Goal: Task Accomplishment & Management: Complete application form

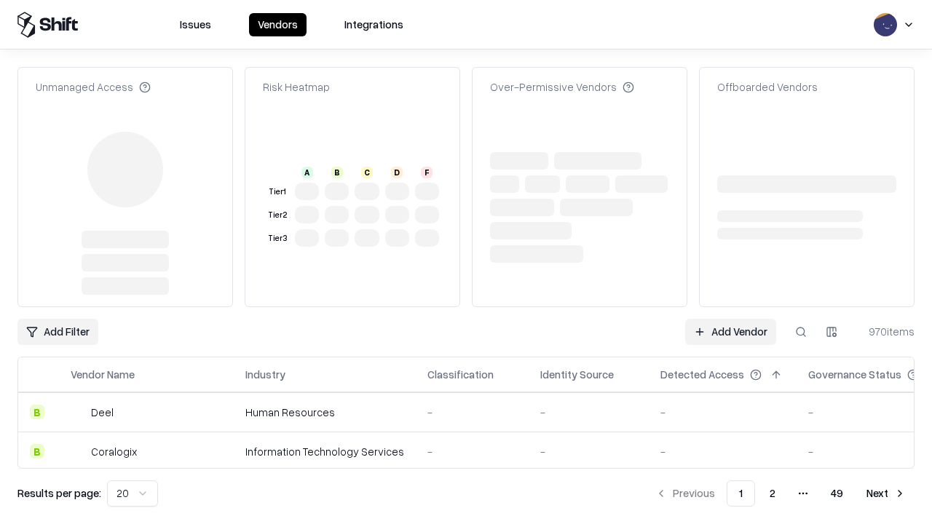
click at [730, 319] on link "Add Vendor" at bounding box center [730, 332] width 91 height 26
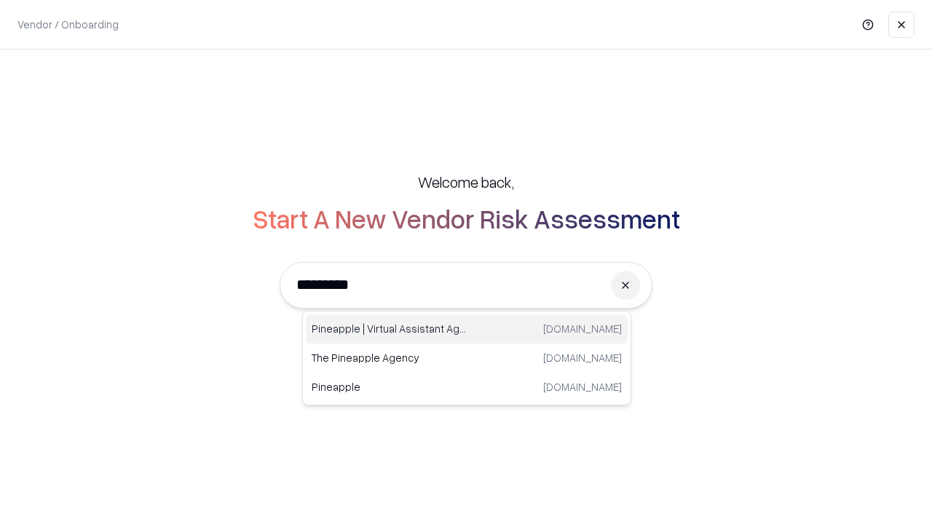
click at [467, 329] on div "Pineapple | Virtual Assistant Agency [DOMAIN_NAME]" at bounding box center [467, 329] width 322 height 29
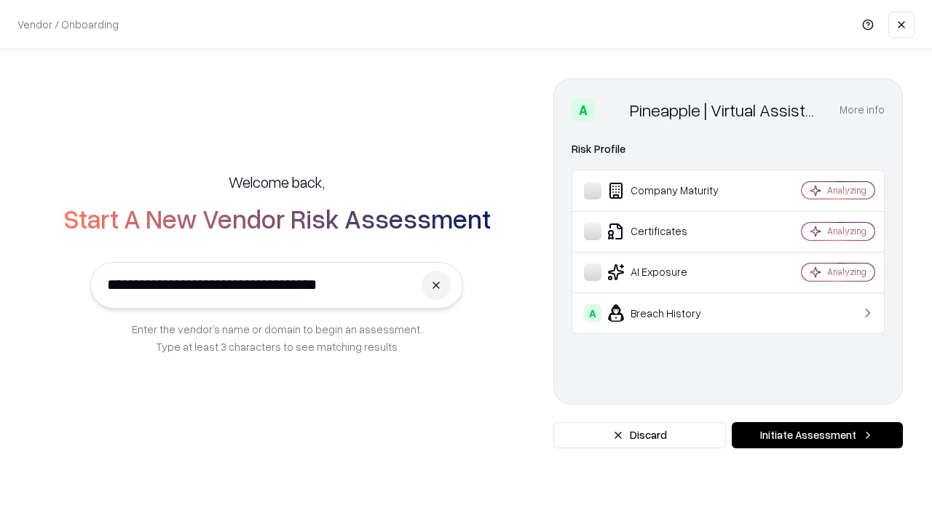
type input "**********"
click at [817, 435] on button "Initiate Assessment" at bounding box center [817, 435] width 171 height 26
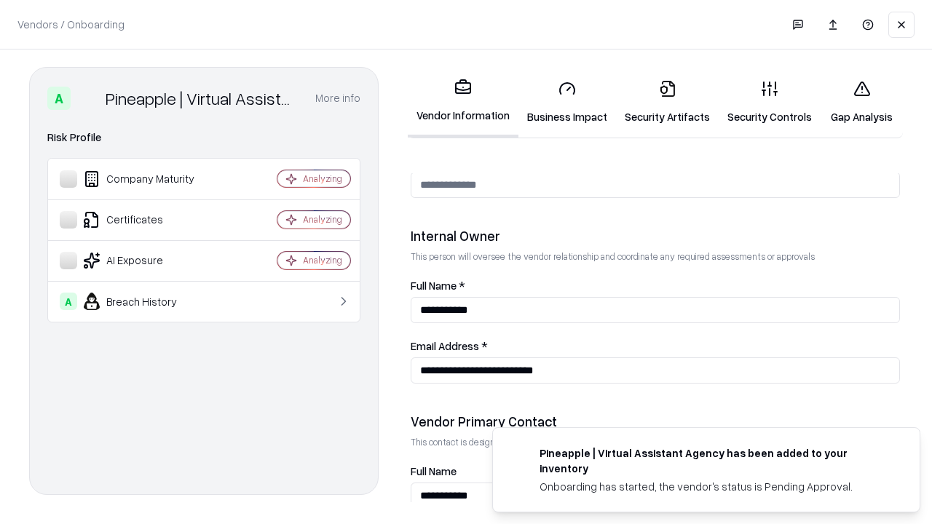
scroll to position [754, 0]
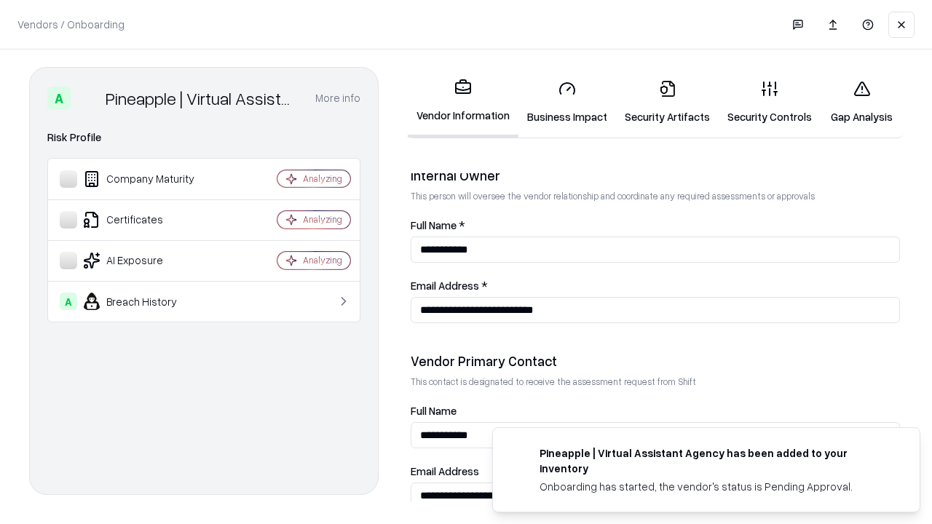
click at [567, 102] on link "Business Impact" at bounding box center [567, 102] width 98 height 68
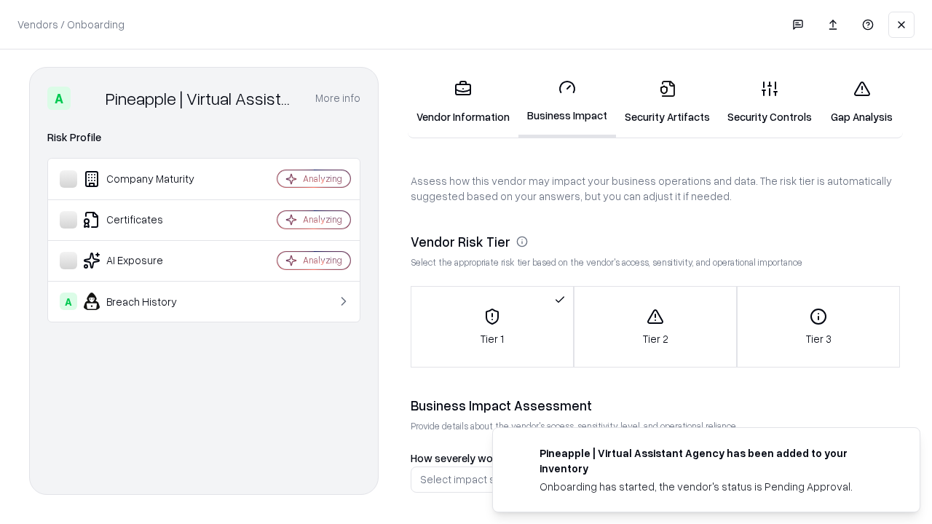
click at [861, 102] on link "Gap Analysis" at bounding box center [862, 102] width 82 height 68
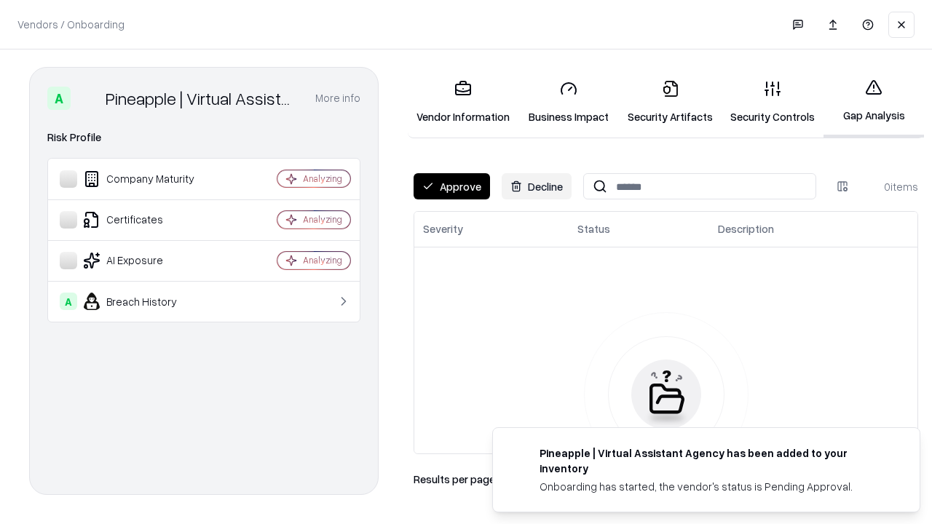
click at [451, 186] on button "Approve" at bounding box center [452, 186] width 76 height 26
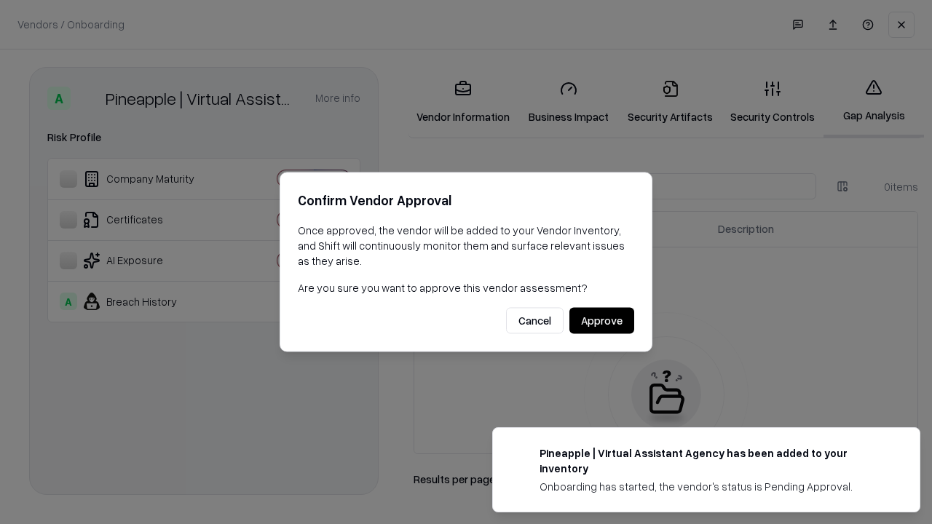
click at [601, 320] on button "Approve" at bounding box center [601, 321] width 65 height 26
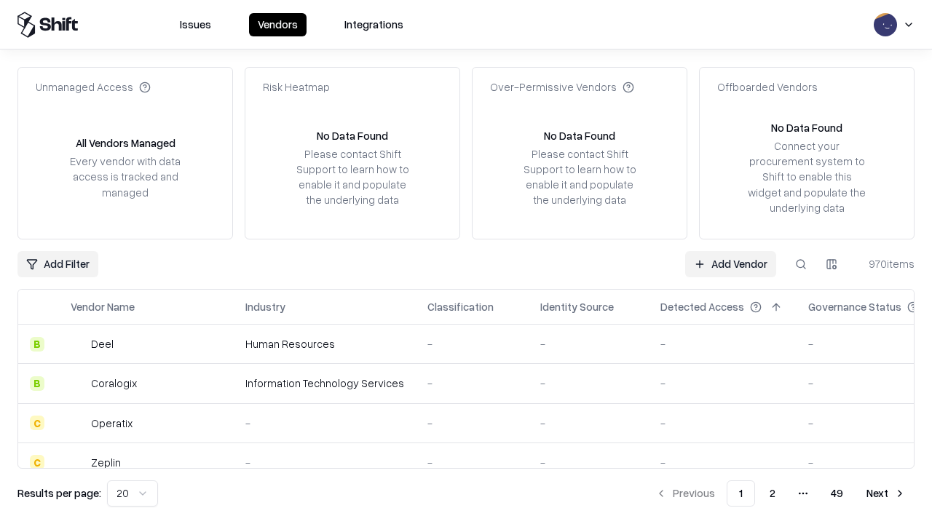
type input "**********"
click at [730, 264] on link "Add Vendor" at bounding box center [730, 264] width 91 height 26
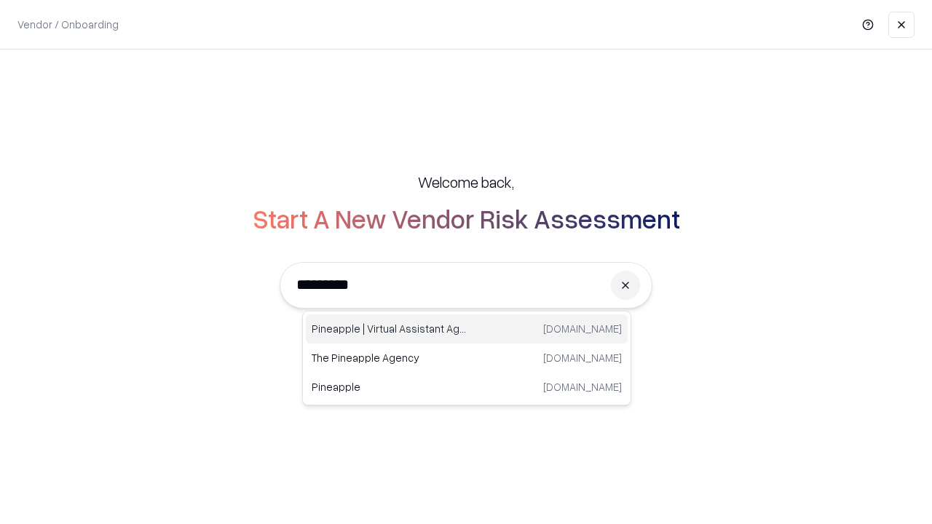
click at [467, 329] on div "Pineapple | Virtual Assistant Agency [DOMAIN_NAME]" at bounding box center [467, 329] width 322 height 29
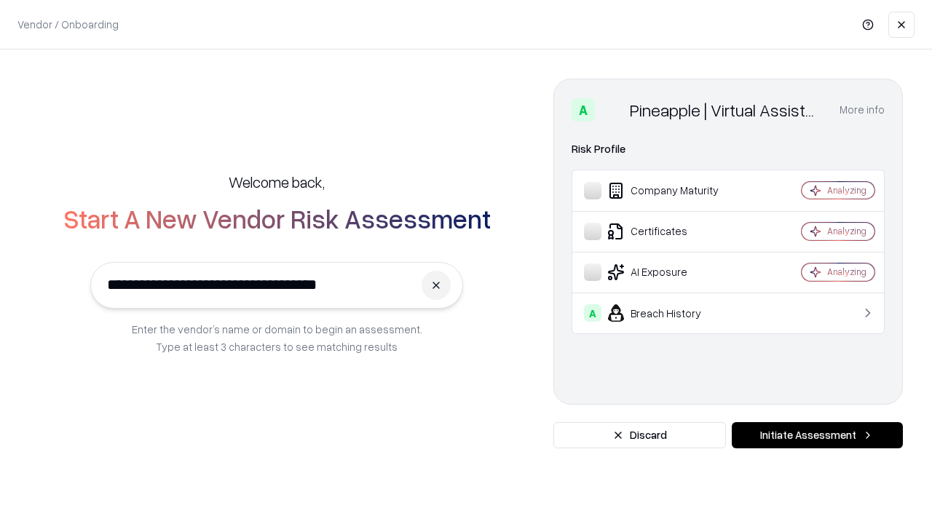
type input "**********"
click at [817, 435] on button "Initiate Assessment" at bounding box center [817, 435] width 171 height 26
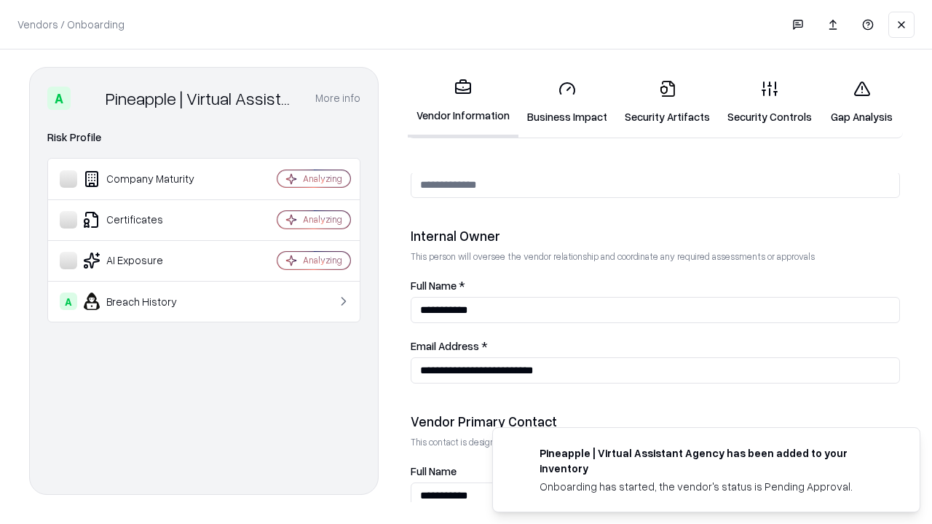
scroll to position [754, 0]
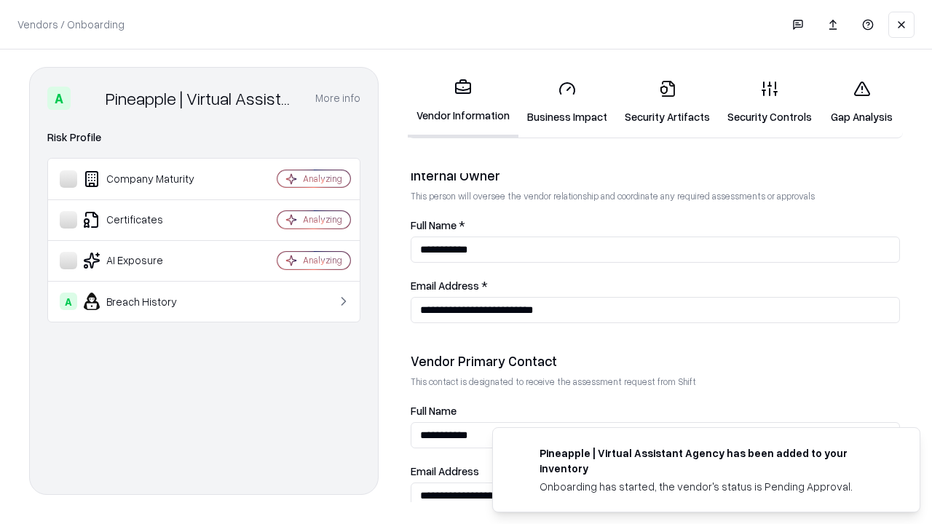
click at [861, 102] on link "Gap Analysis" at bounding box center [862, 102] width 82 height 68
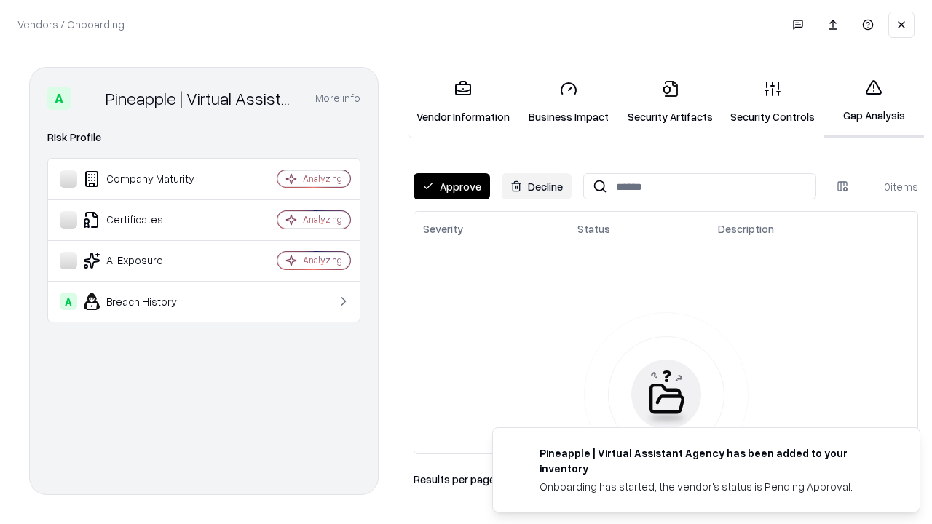
click at [451, 186] on button "Approve" at bounding box center [452, 186] width 76 height 26
